Goal: Navigation & Orientation: Go to known website

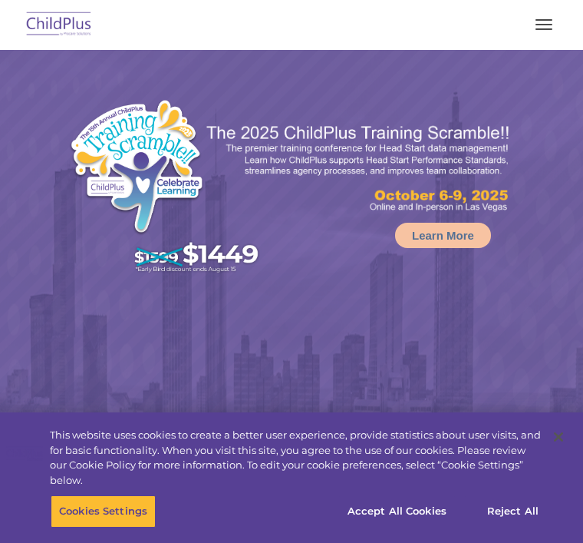
select select "MEDIUM"
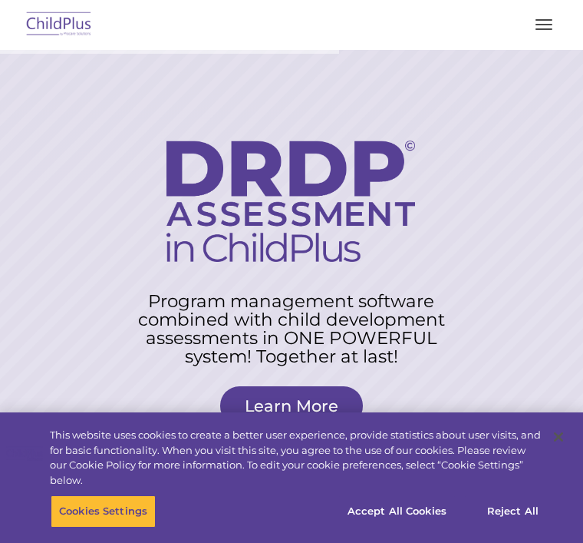
click at [45, 18] on img at bounding box center [59, 25] width 72 height 36
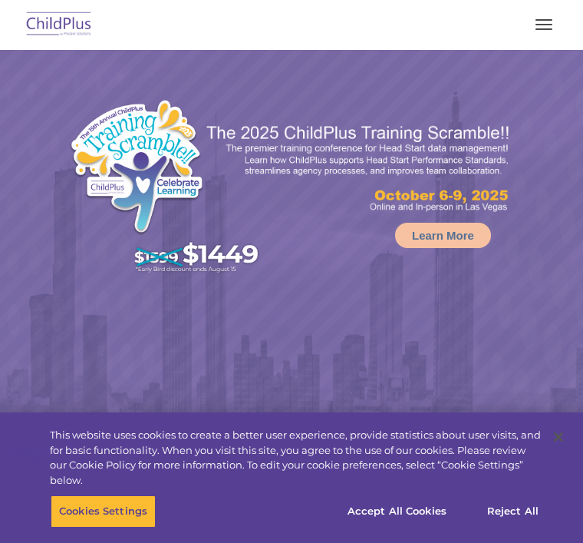
select select "MEDIUM"
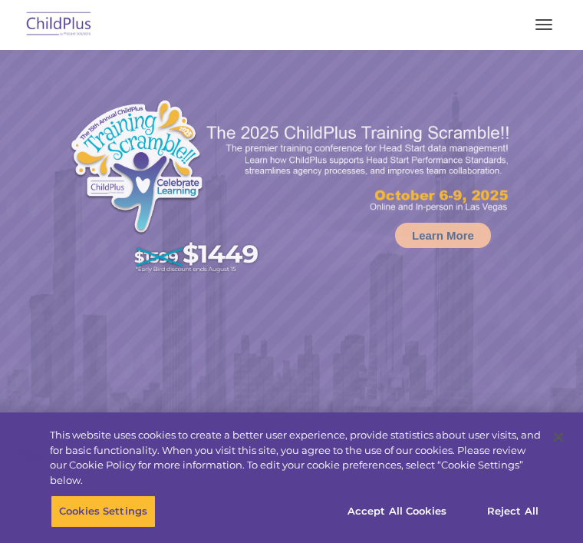
select select "MEDIUM"
